Goal: Entertainment & Leisure: Consume media (video, audio)

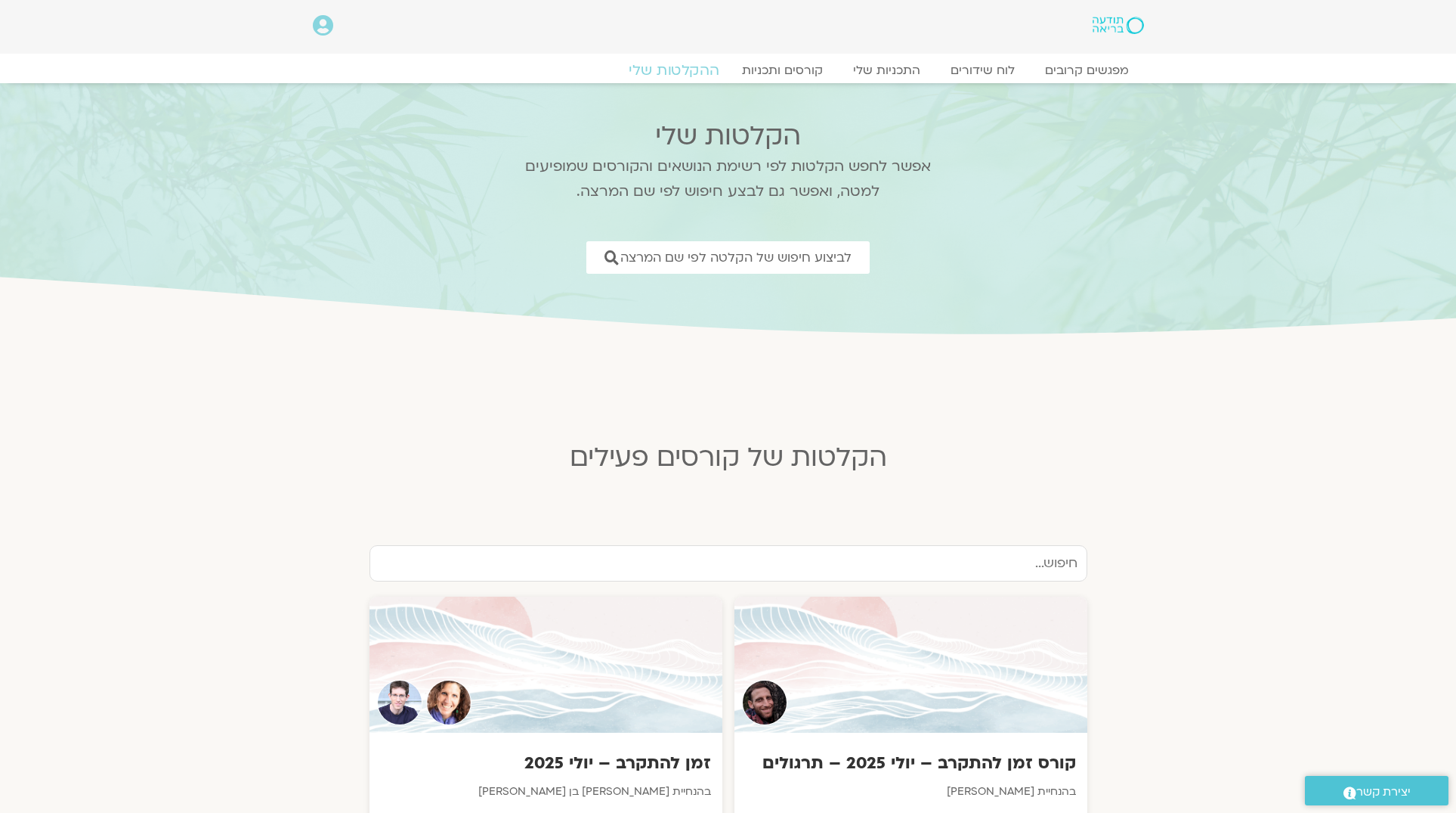
click at [682, 71] on link "ההקלטות שלי" at bounding box center [674, 70] width 127 height 18
click at [656, 72] on link "ההקלטות שלי" at bounding box center [674, 70] width 127 height 18
click at [319, 33] on icon at bounding box center [323, 26] width 21 height 22
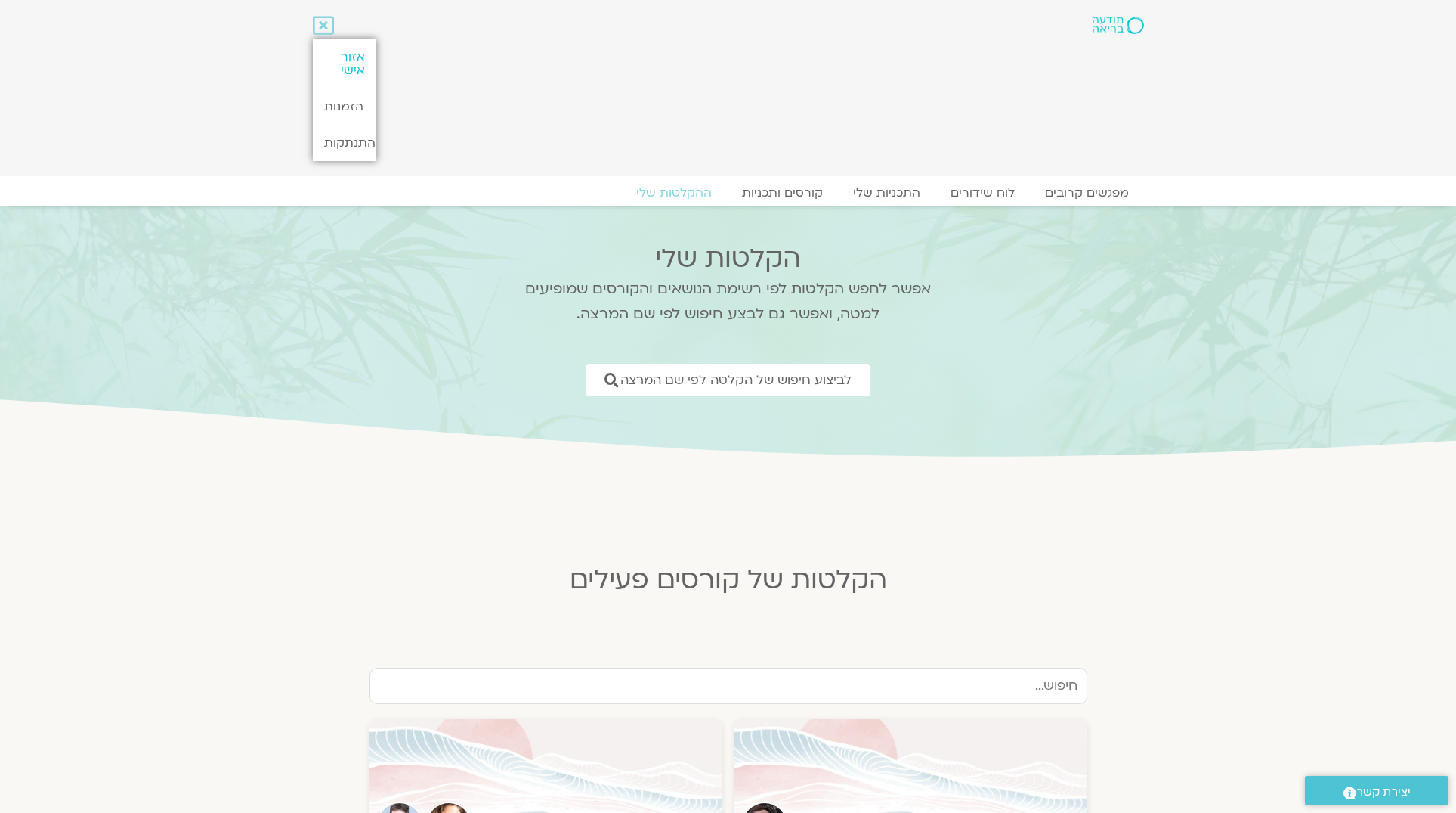
click at [340, 63] on link "אזור אישי" at bounding box center [345, 63] width 64 height 50
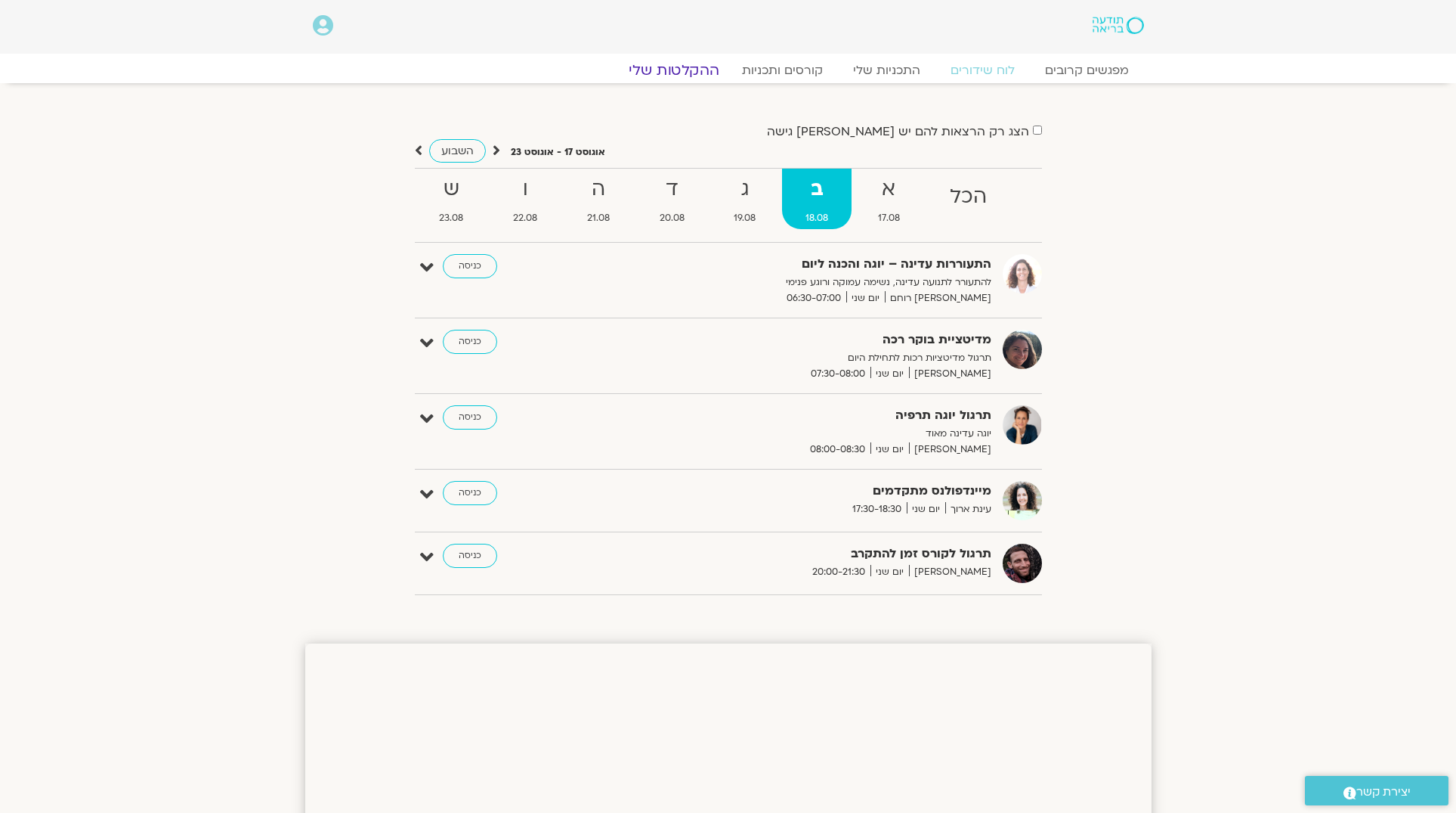
click at [680, 64] on link "ההקלטות שלי" at bounding box center [674, 70] width 127 height 18
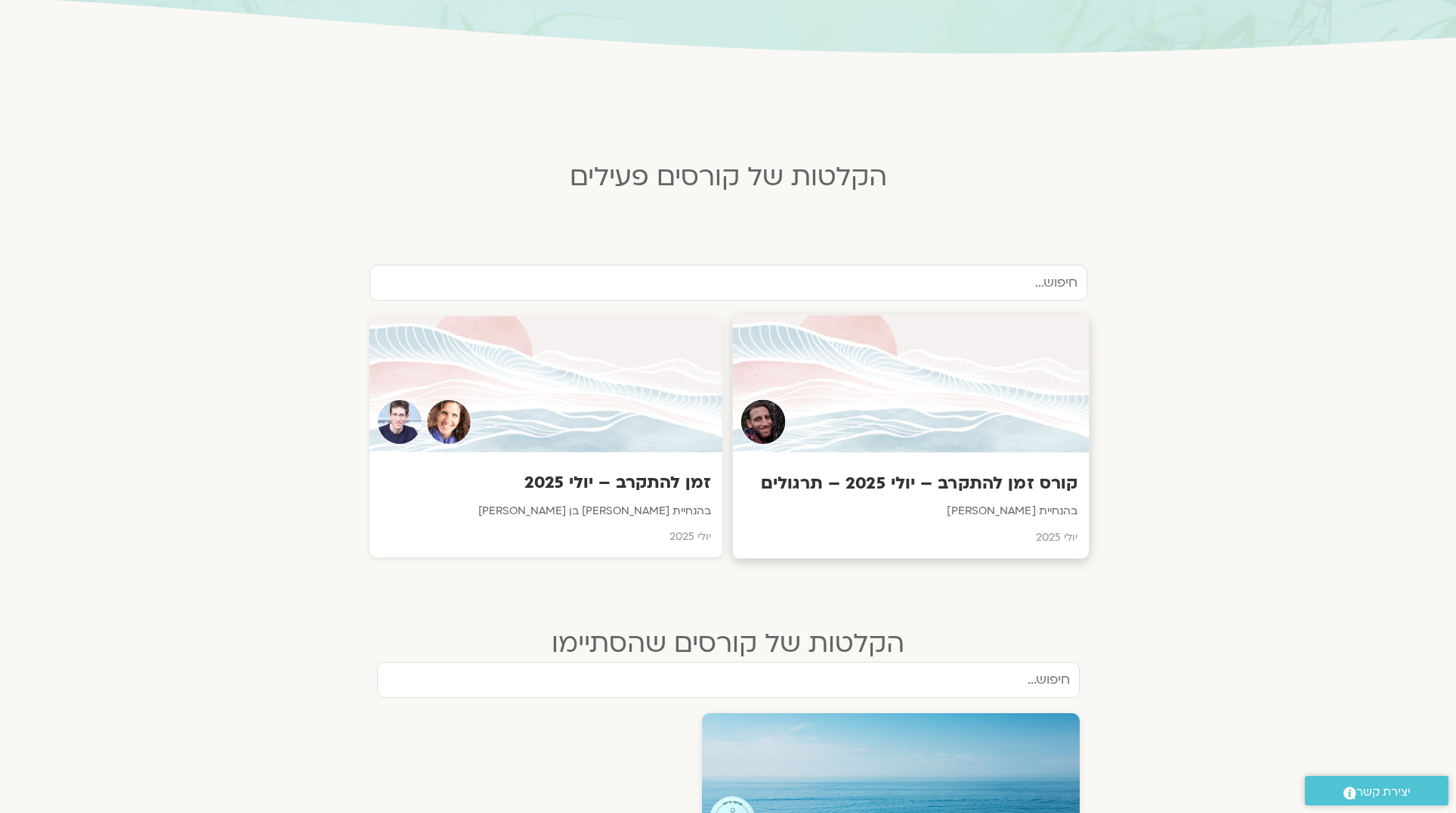
scroll to position [282, 0]
click at [627, 478] on h3 "זמן להתקרב – יולי 2025" at bounding box center [545, 482] width 334 height 23
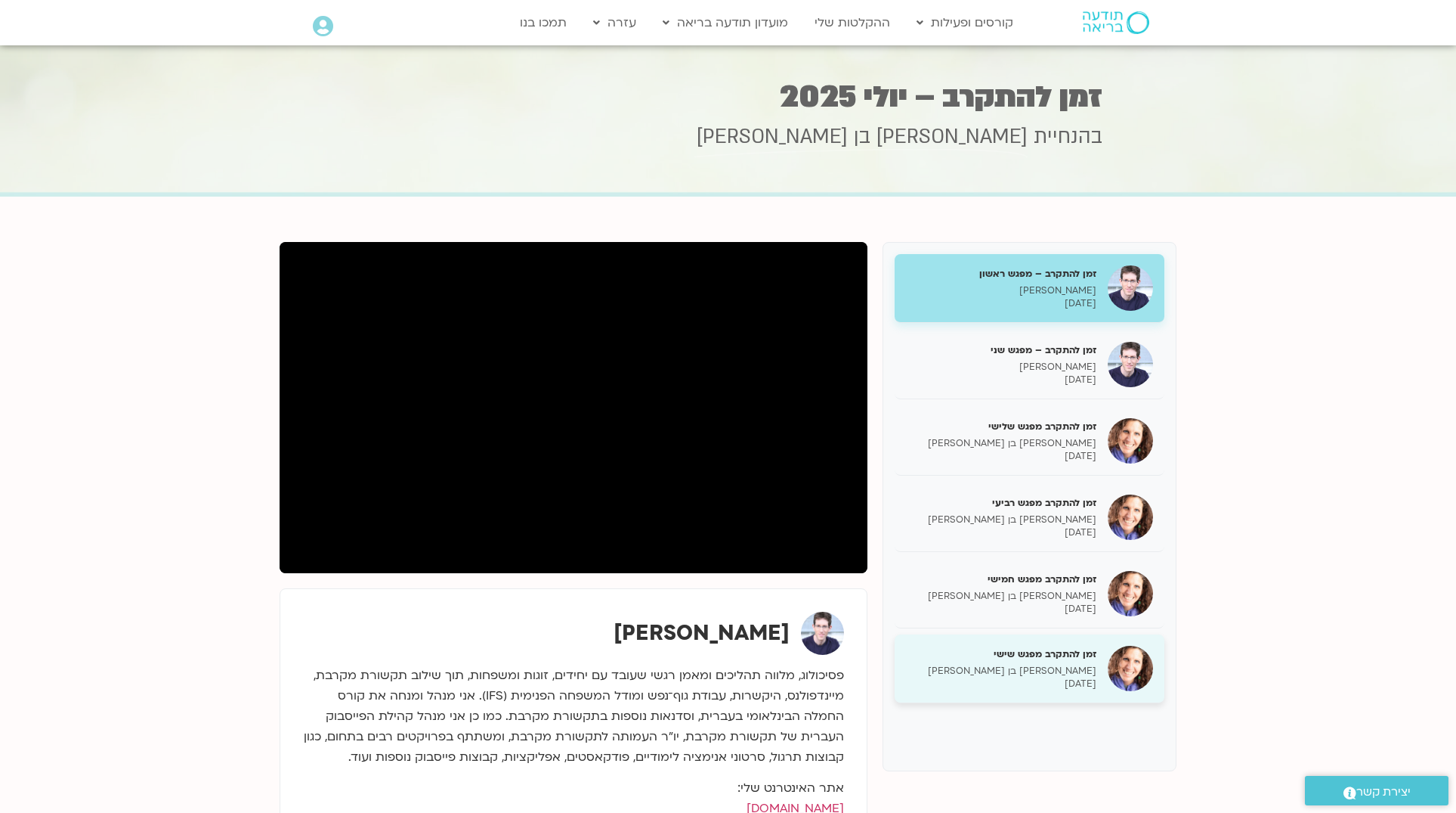
click at [1112, 663] on img at bounding box center [1130, 668] width 46 height 46
